Goal: Information Seeking & Learning: Learn about a topic

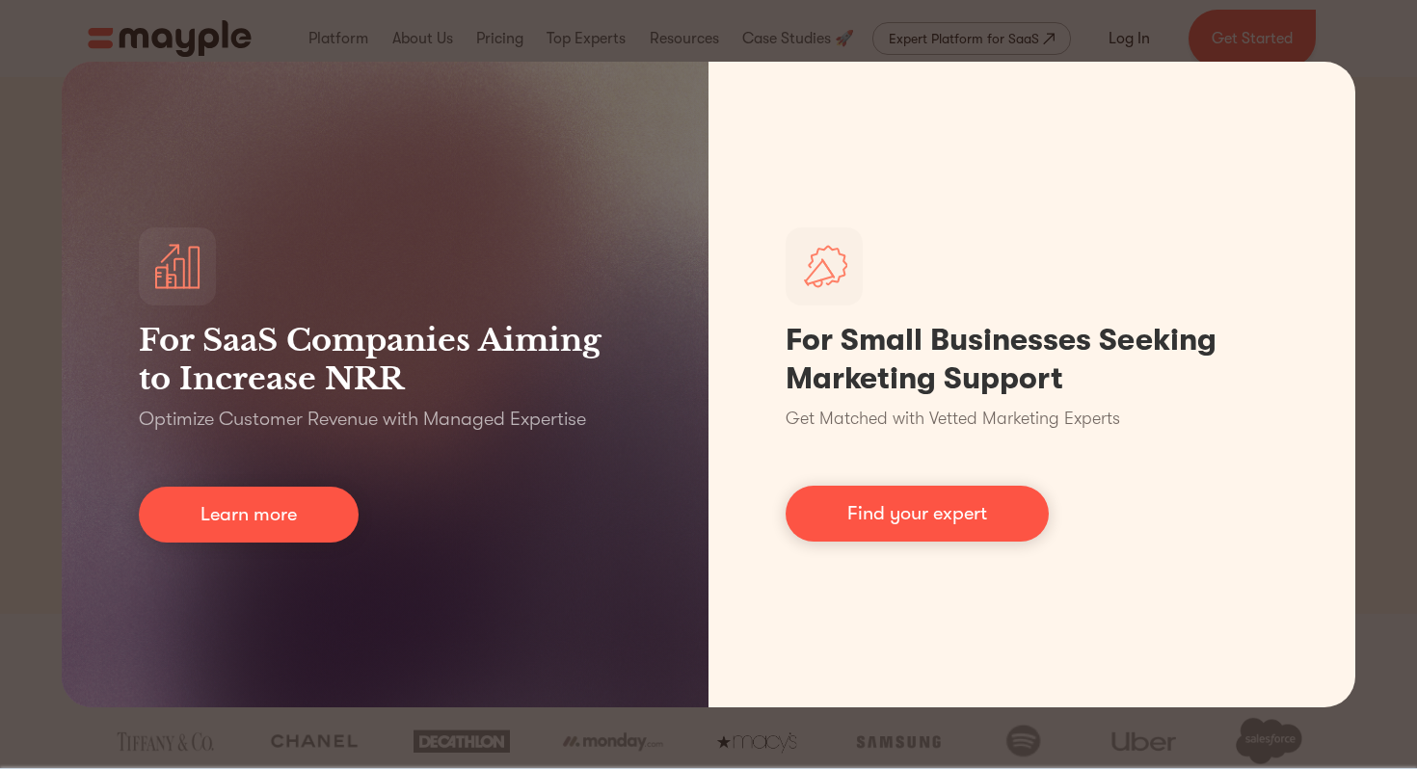
click at [1379, 123] on div "For SaaS Companies Aiming to Increase NRR Optimize Customer Revenue with Manage…" at bounding box center [708, 384] width 1417 height 769
click at [1373, 55] on div "For SaaS Companies Aiming to Increase NRR Optimize Customer Revenue with Manage…" at bounding box center [708, 384] width 1417 height 769
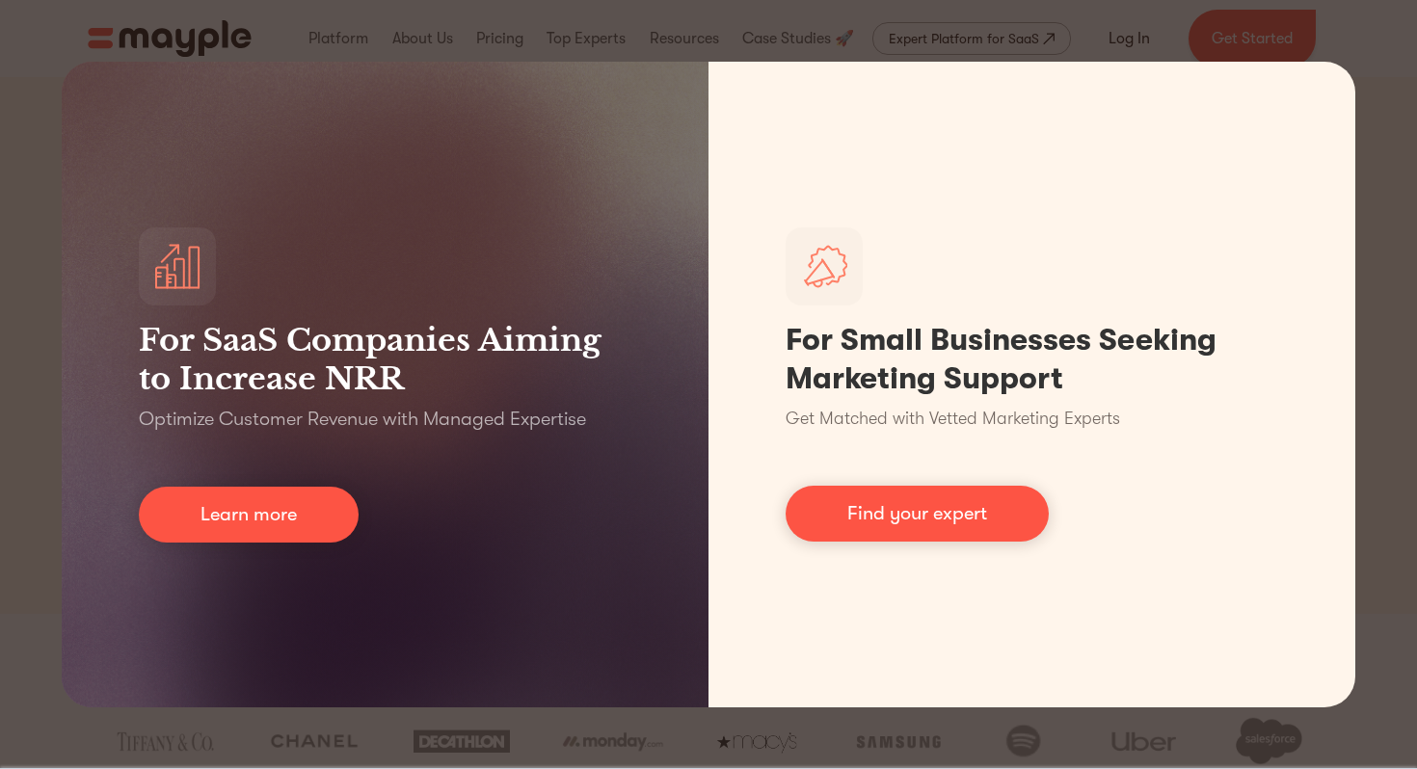
click at [1373, 55] on div "For SaaS Companies Aiming to Increase NRR Optimize Customer Revenue with Manage…" at bounding box center [708, 384] width 1417 height 769
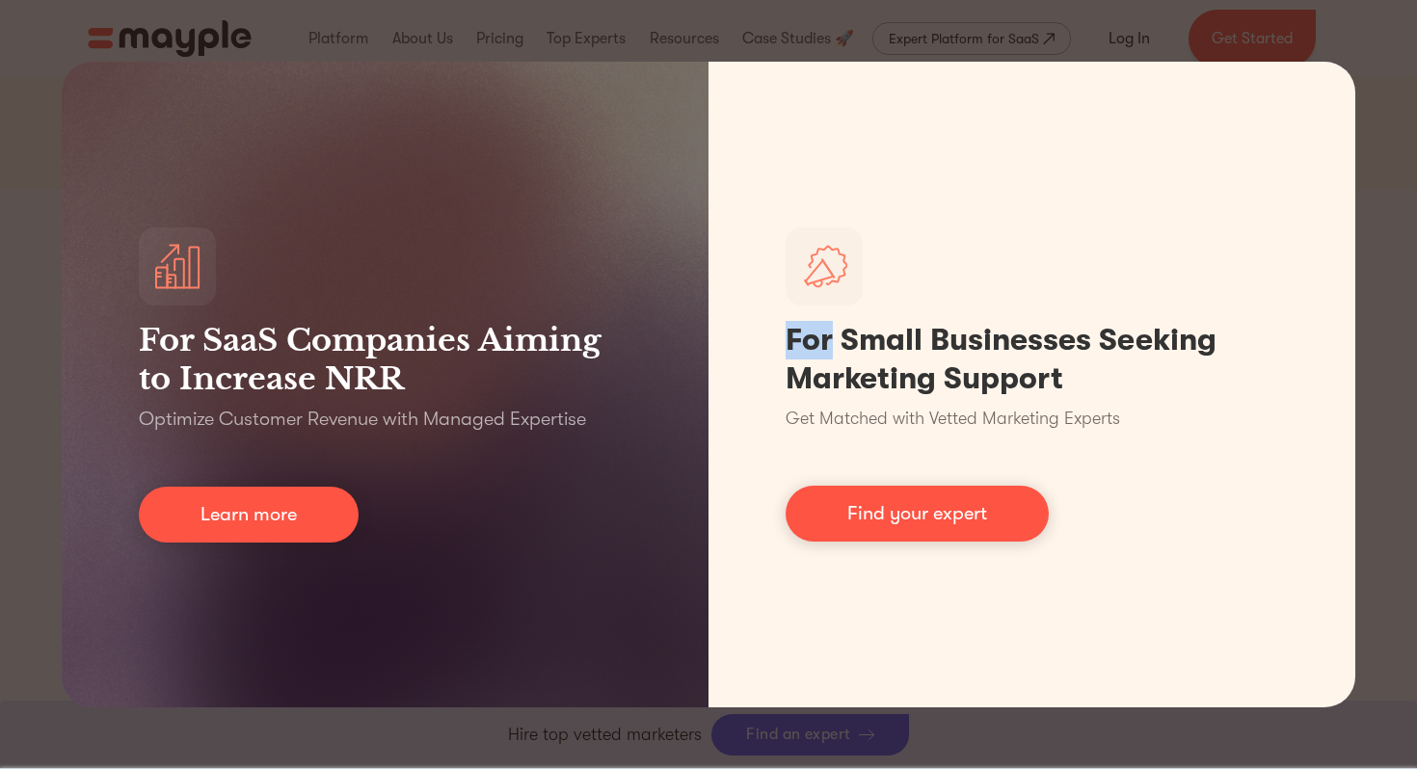
scroll to position [531, 0]
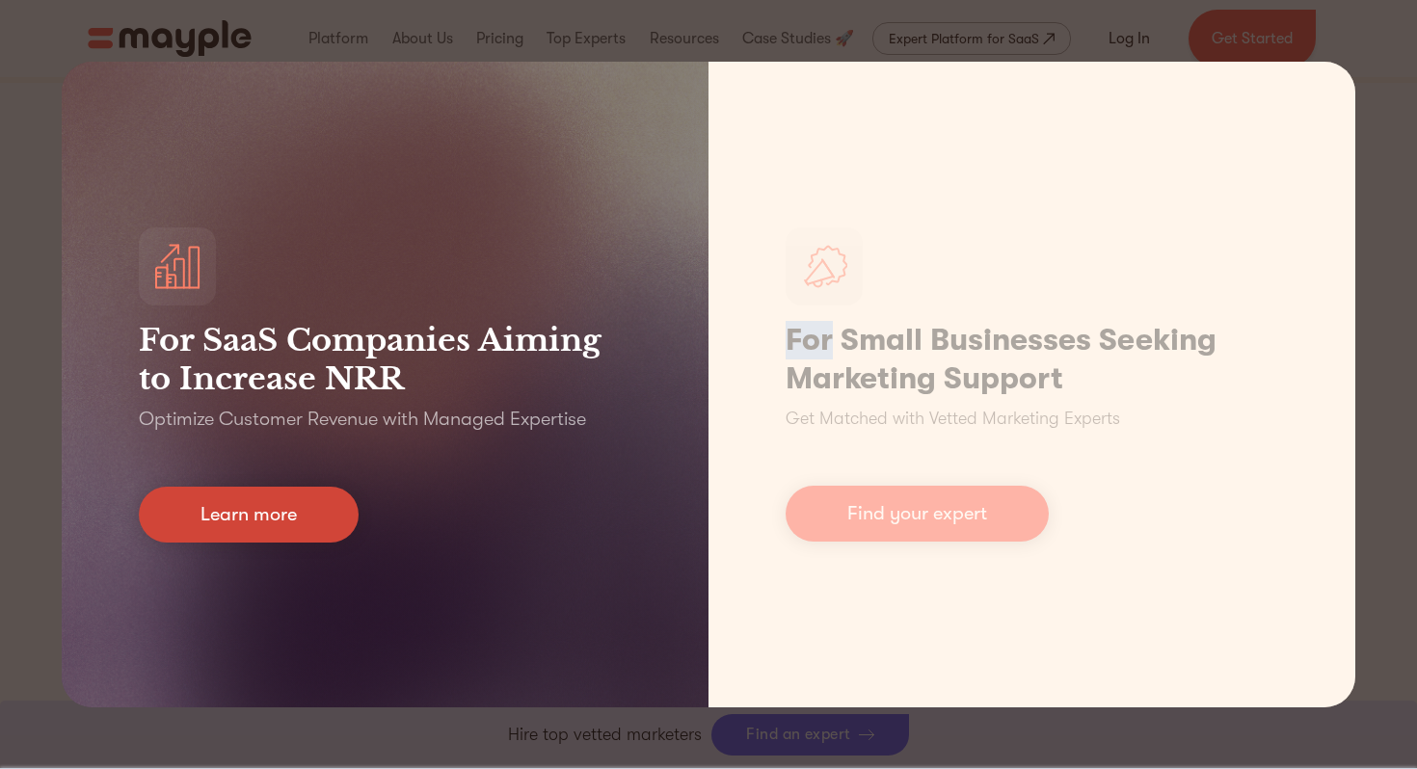
click at [302, 510] on link "Learn more" at bounding box center [249, 515] width 220 height 56
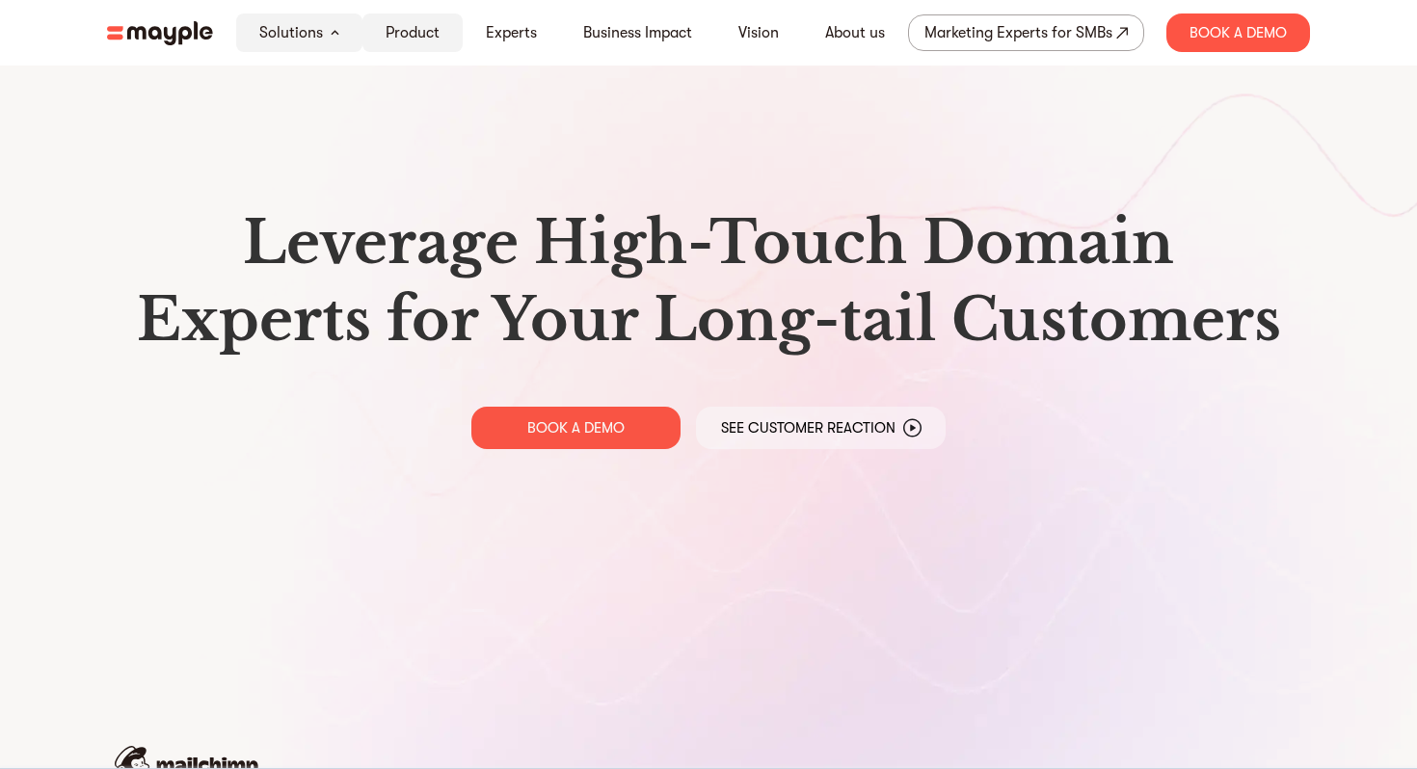
click at [426, 46] on div "Product" at bounding box center [412, 32] width 100 height 39
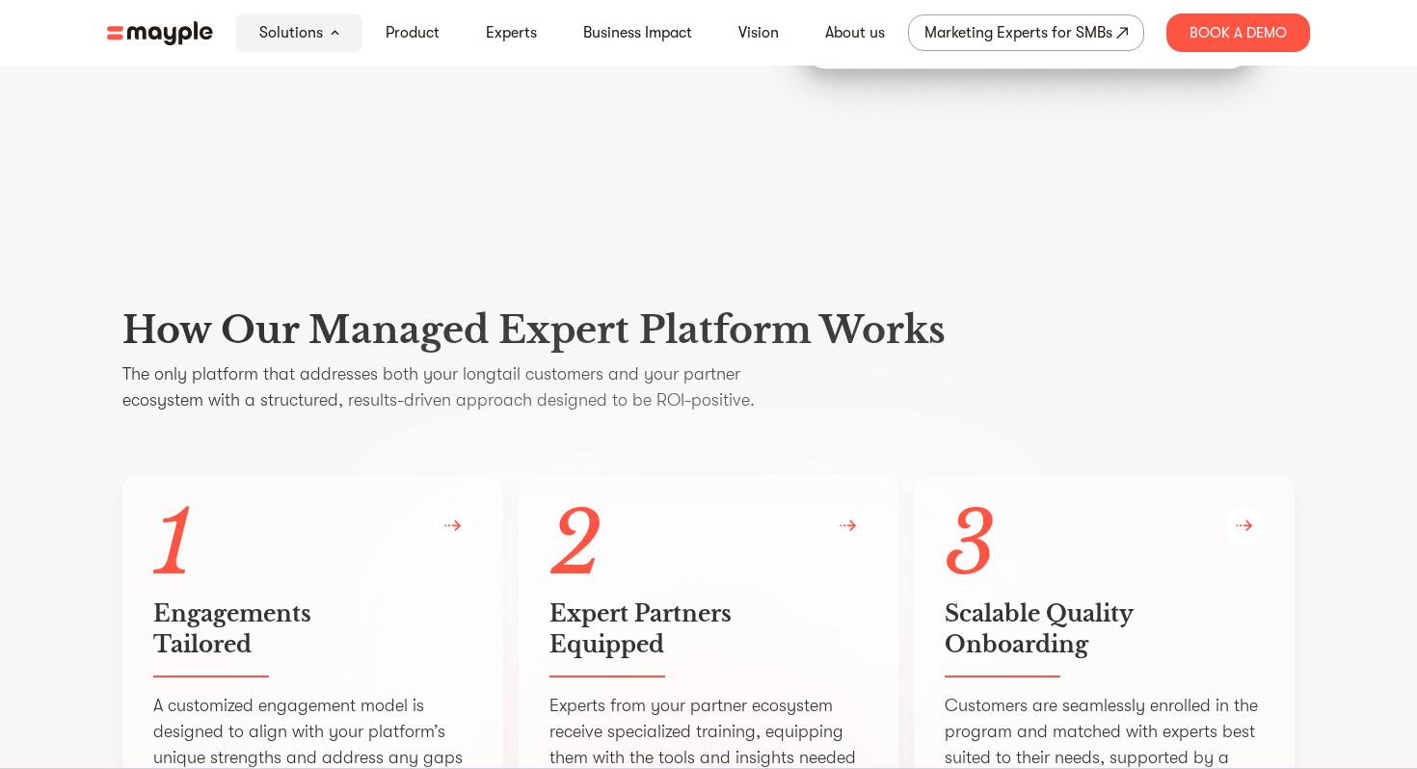
scroll to position [3316, 0]
